Goal: Transaction & Acquisition: Purchase product/service

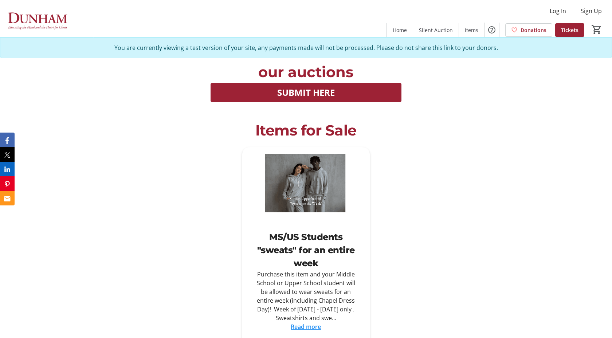
scroll to position [1083, 0]
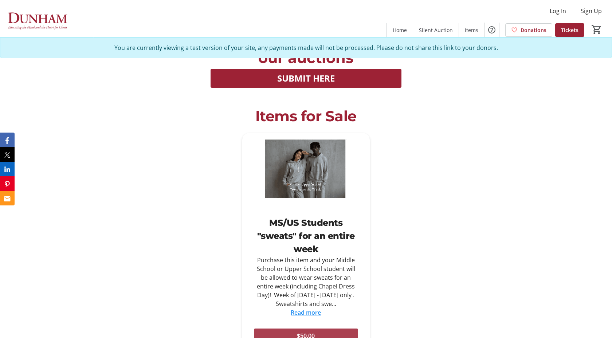
click at [304, 327] on span at bounding box center [306, 335] width 104 height 17
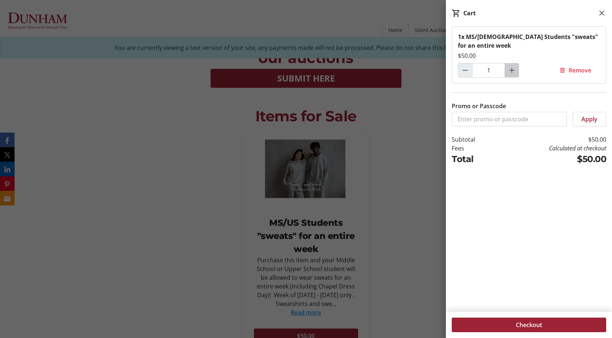
click at [515, 66] on mat-icon "Increment by one" at bounding box center [512, 70] width 9 height 9
type input "2"
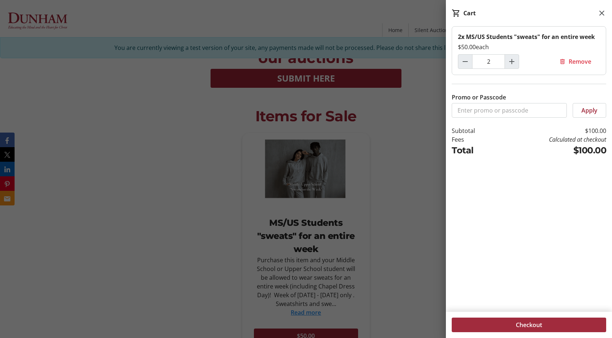
click at [528, 323] on span "Checkout" at bounding box center [529, 325] width 26 height 9
